Goal: Task Accomplishment & Management: Manage account settings

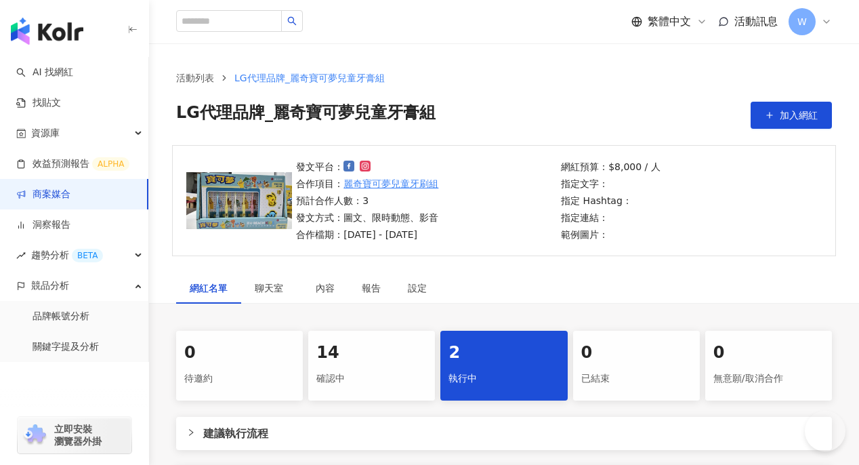
click at [380, 331] on div "14 確認中" at bounding box center [371, 366] width 127 height 70
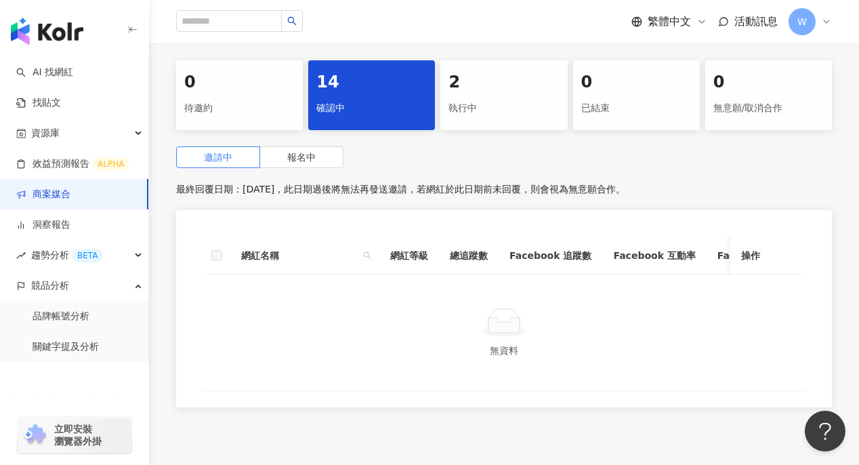
click at [319, 144] on div "0 待邀約 14 確認中 2 執行中 0 已結束 0 無意願/取消合作 邀請中 報名中 最終回覆日期：2025/9/30，此日期過後將無法再發送邀請，若網紅於…" at bounding box center [504, 237] width 710 height 355
click at [316, 155] on label "報名中" at bounding box center [301, 157] width 83 height 22
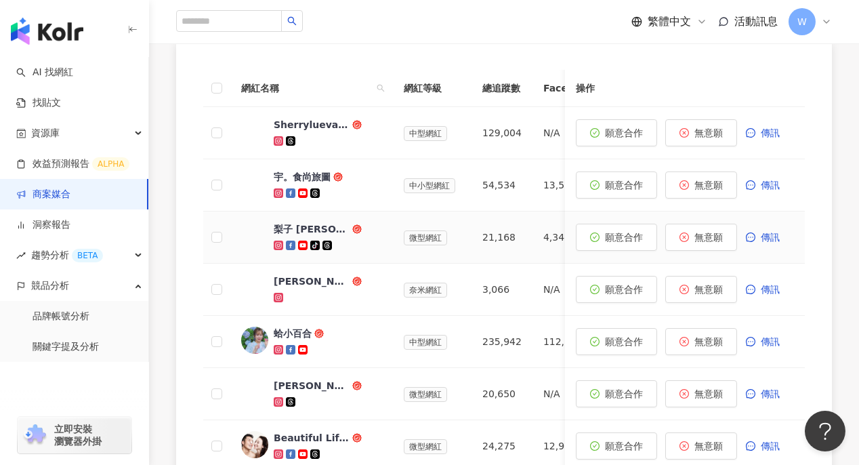
scroll to position [407, 0]
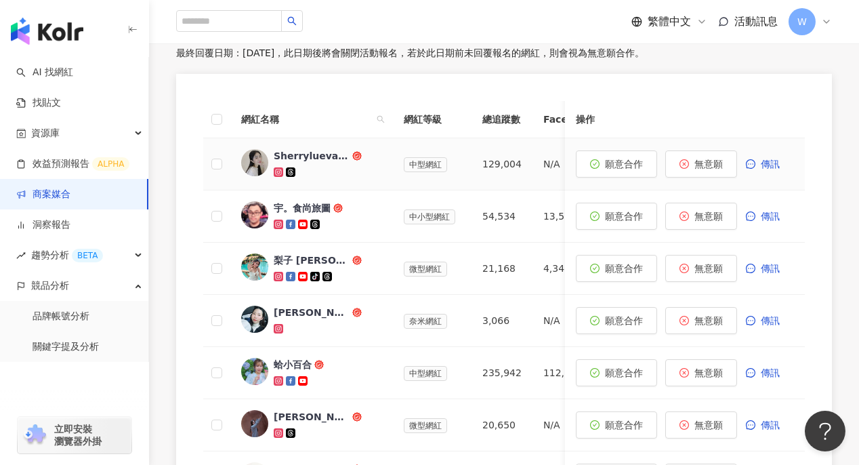
click at [295, 155] on div "Sherryluevans" at bounding box center [312, 156] width 76 height 14
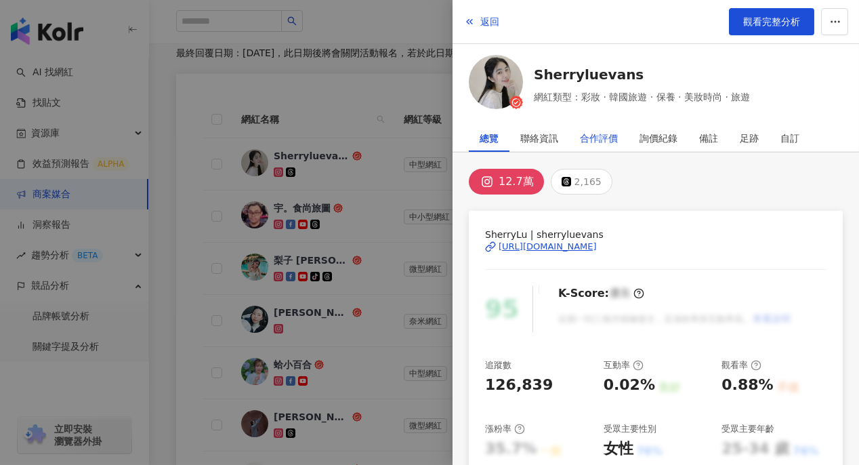
click at [613, 140] on div "合作評價" at bounding box center [599, 138] width 38 height 27
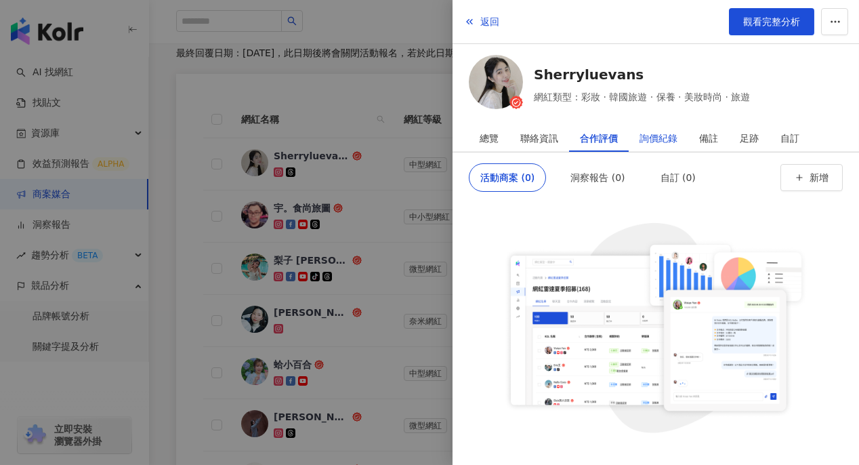
click at [671, 132] on div "詢價紀錄" at bounding box center [659, 138] width 38 height 27
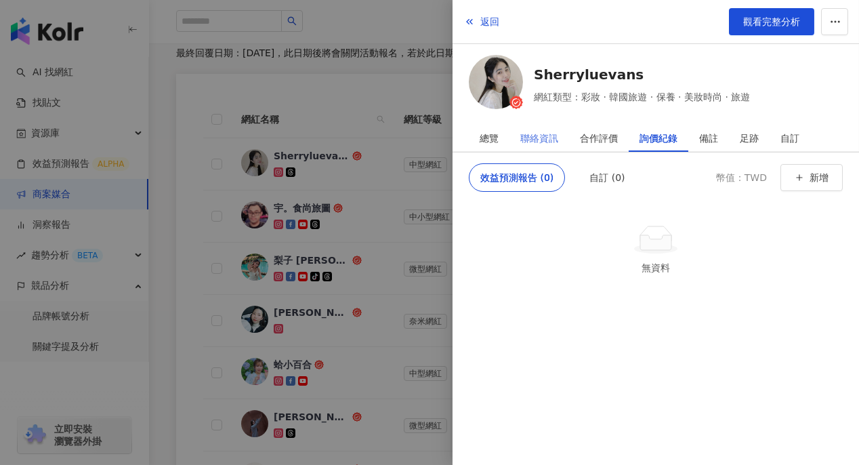
click at [560, 130] on div "聯絡資訊" at bounding box center [540, 138] width 60 height 27
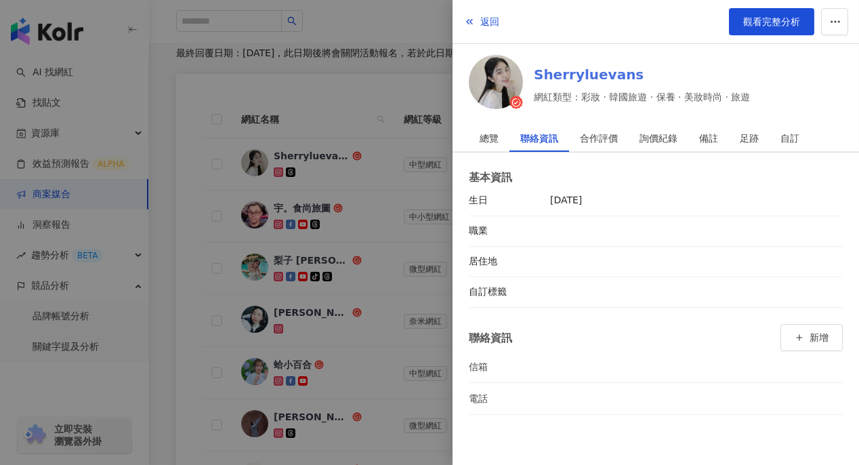
click at [565, 76] on link "Sherryluevans" at bounding box center [642, 74] width 216 height 19
click at [480, 16] on span "返回" at bounding box center [489, 21] width 19 height 11
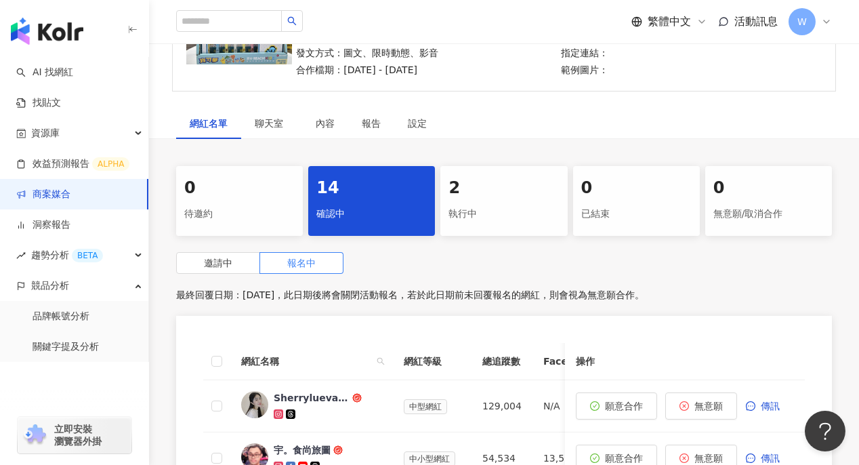
scroll to position [270, 0]
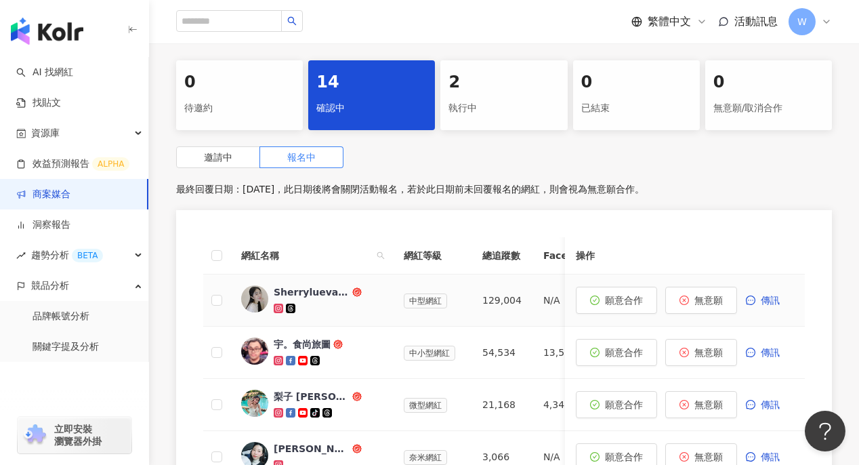
click at [276, 309] on g at bounding box center [278, 308] width 9 height 9
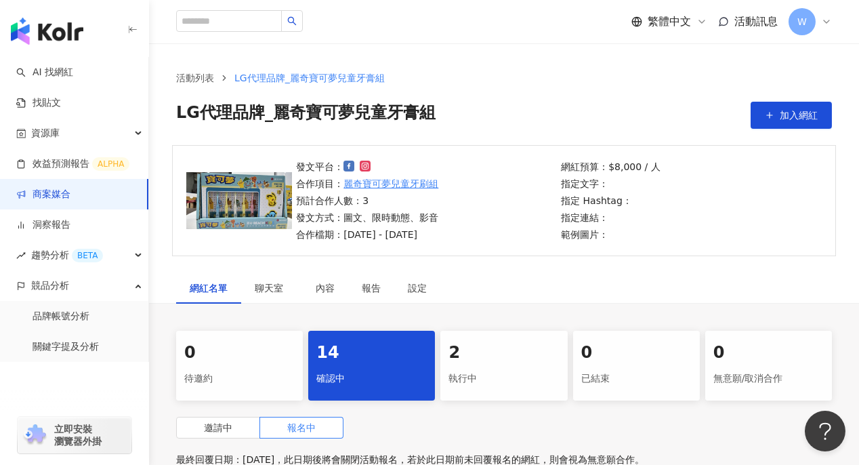
click at [376, 183] on link "麗奇寶可夢兒童牙刷組" at bounding box center [391, 183] width 95 height 15
click at [406, 184] on link "麗奇寶可夢兒童牙刷組" at bounding box center [391, 183] width 95 height 15
click at [274, 287] on span "聊天室" at bounding box center [272, 287] width 34 height 9
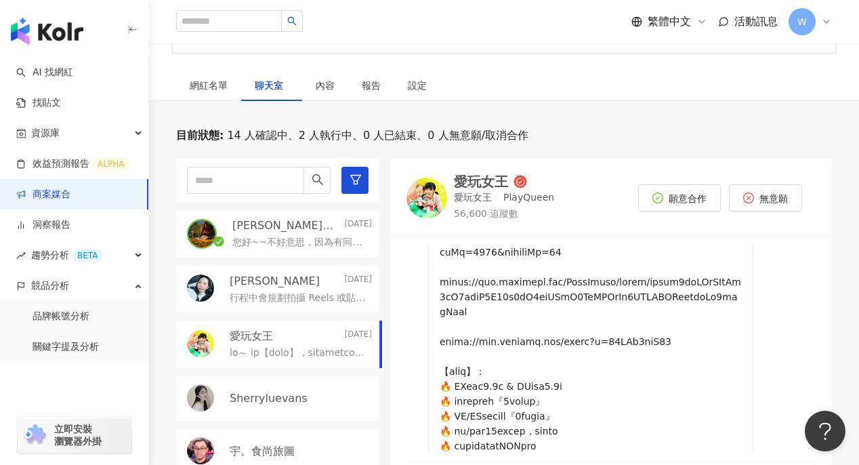
scroll to position [583, 0]
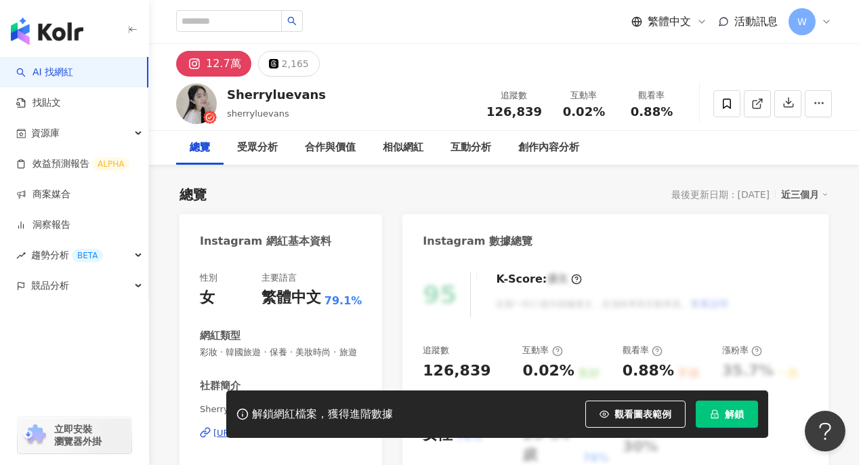
scroll to position [77, 0]
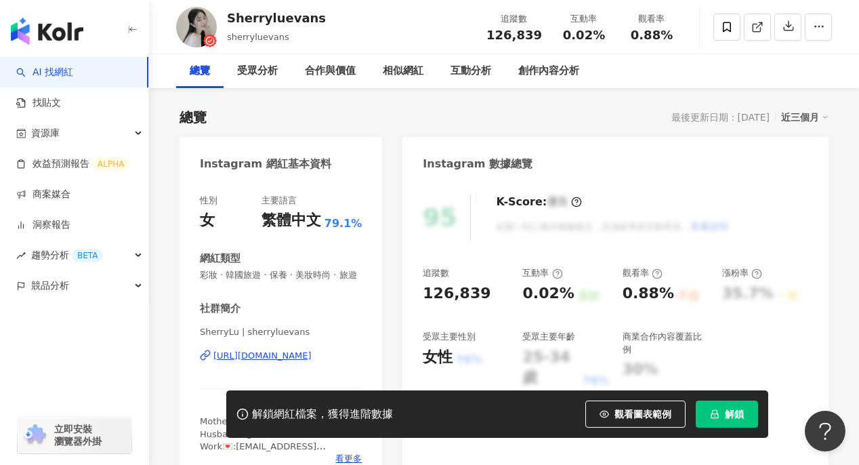
click at [258, 26] on div "Sherryluevans" at bounding box center [276, 17] width 99 height 17
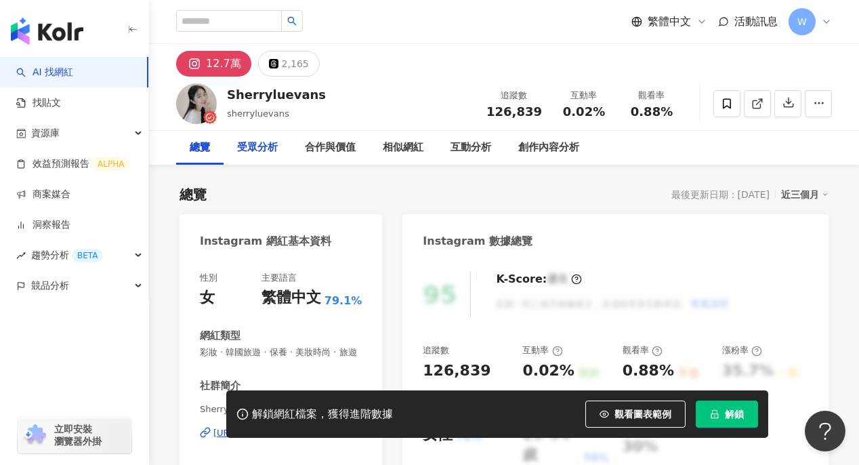
click at [267, 140] on div "受眾分析" at bounding box center [257, 148] width 41 height 16
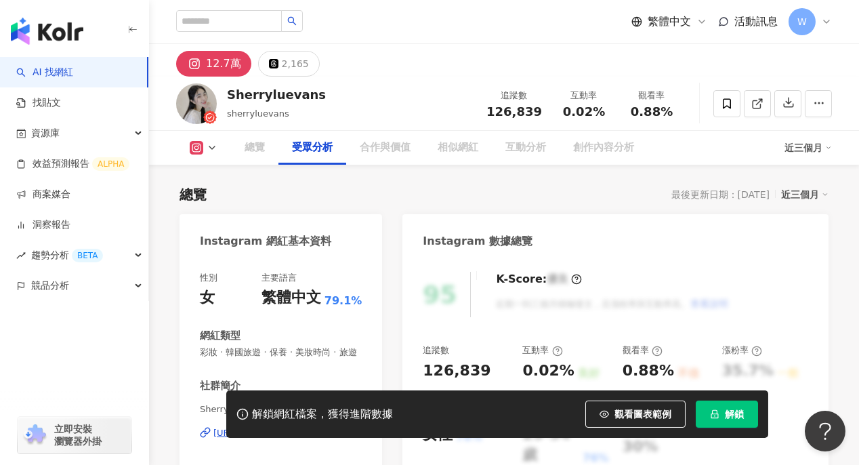
scroll to position [1191, 0]
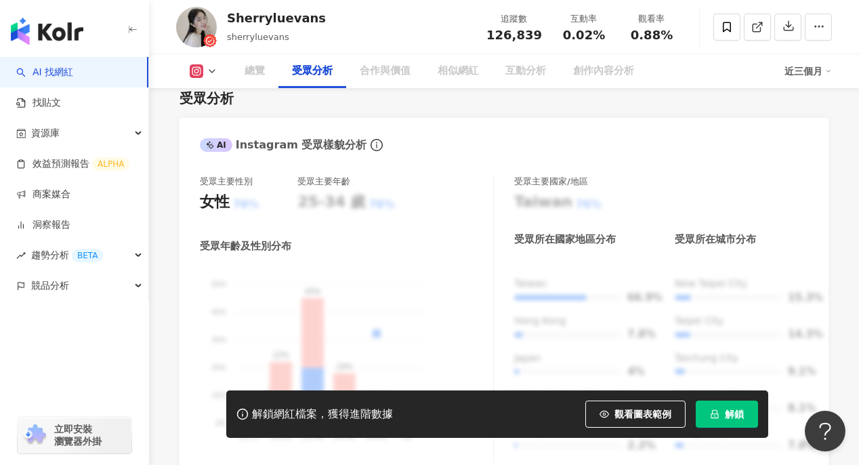
click at [188, 79] on div "總覽 受眾分析 合作與價值 相似網紅 互動分析 創作內容分析 近三個月" at bounding box center [504, 71] width 656 height 34
click at [203, 68] on button at bounding box center [203, 71] width 55 height 14
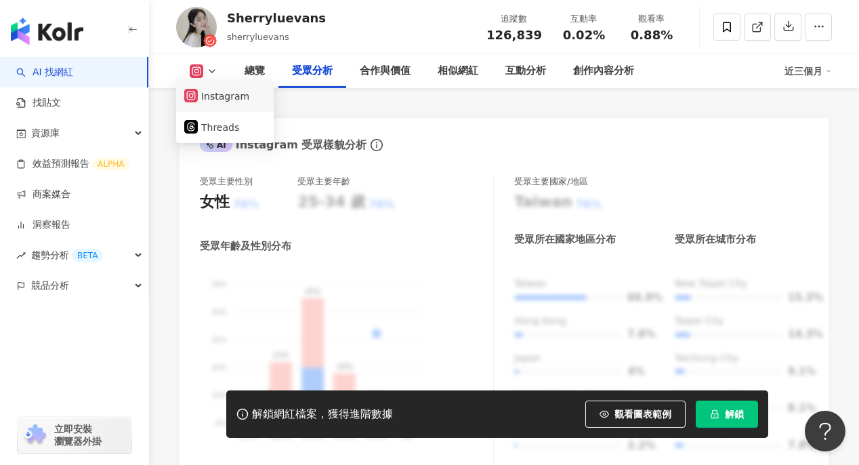
click at [236, 96] on button "Instagram" at bounding box center [224, 96] width 81 height 19
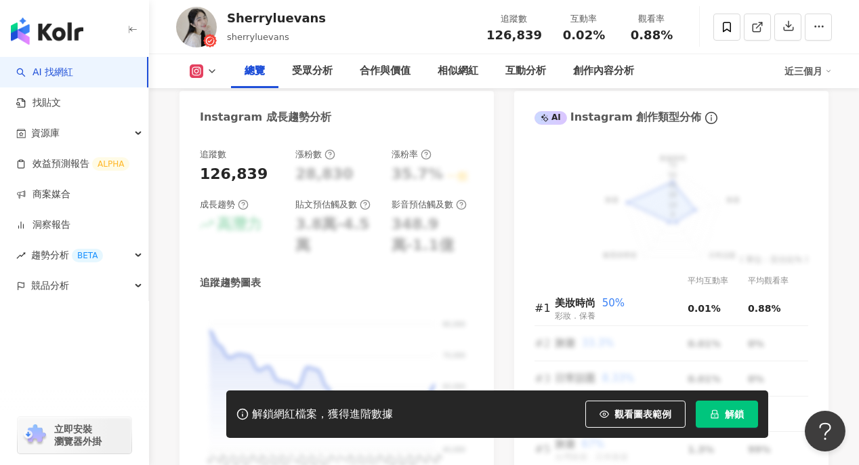
scroll to position [716, 0]
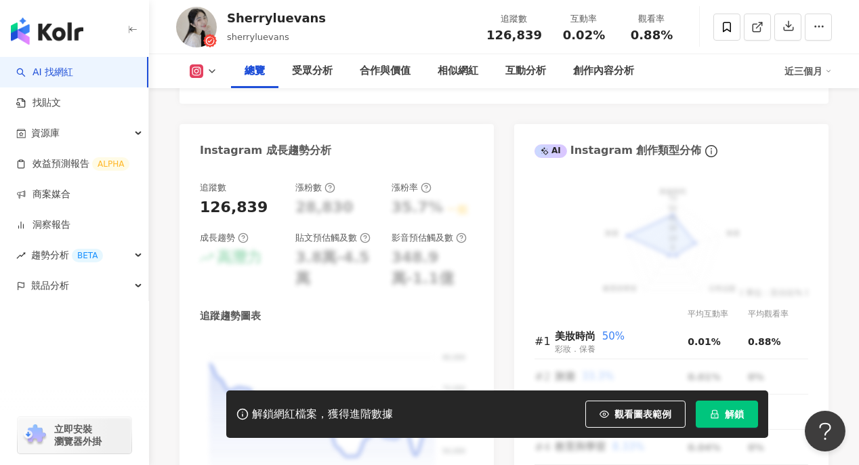
click at [205, 23] on img at bounding box center [196, 27] width 41 height 41
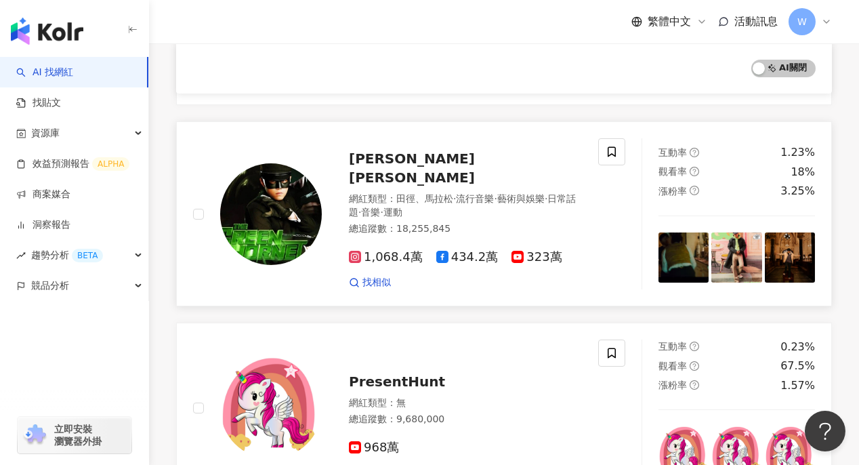
scroll to position [407, 0]
